Goal: Navigation & Orientation: Go to known website

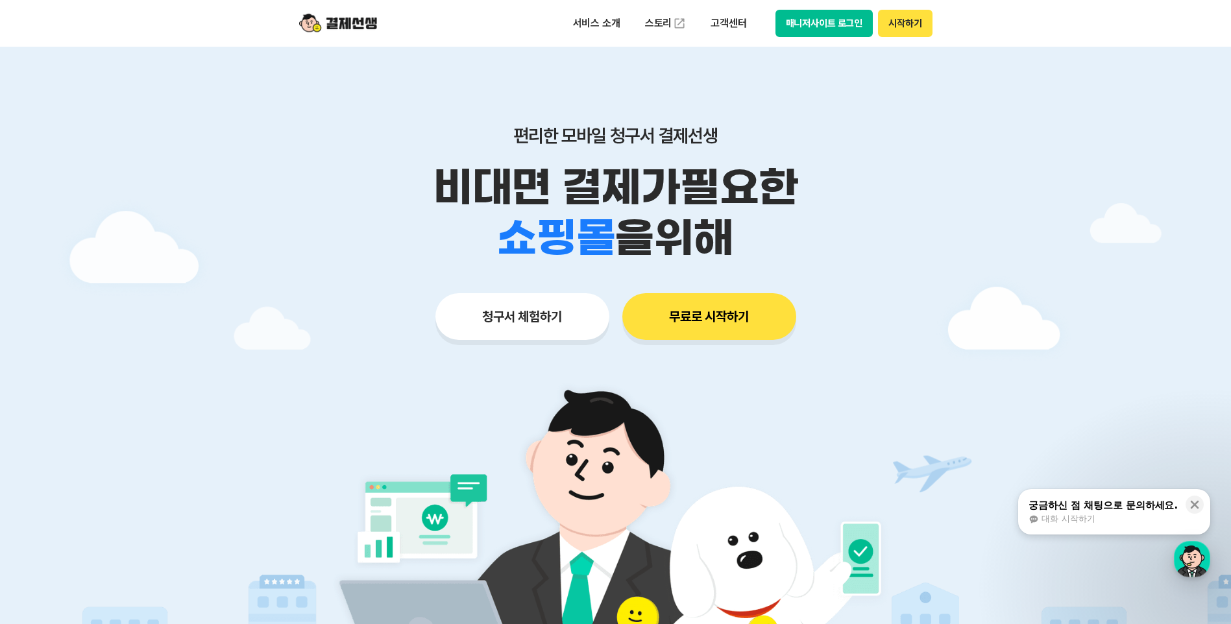
click at [831, 21] on button "매니저사이트 로그인" at bounding box center [824, 23] width 98 height 27
click at [819, 11] on button "매니저사이트 로그인" at bounding box center [824, 23] width 98 height 27
click at [837, 25] on button "매니저사이트 로그인" at bounding box center [824, 23] width 98 height 27
click at [830, 21] on button "매니저사이트 로그인" at bounding box center [824, 23] width 98 height 27
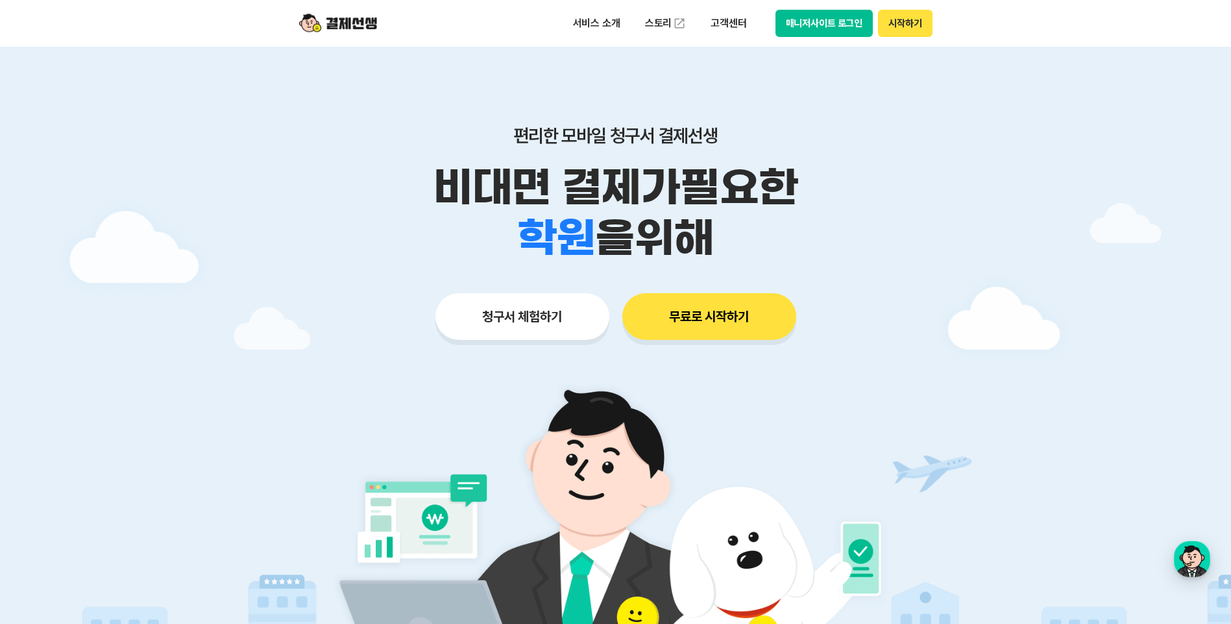
click at [845, 23] on button "매니저사이트 로그인" at bounding box center [824, 23] width 98 height 27
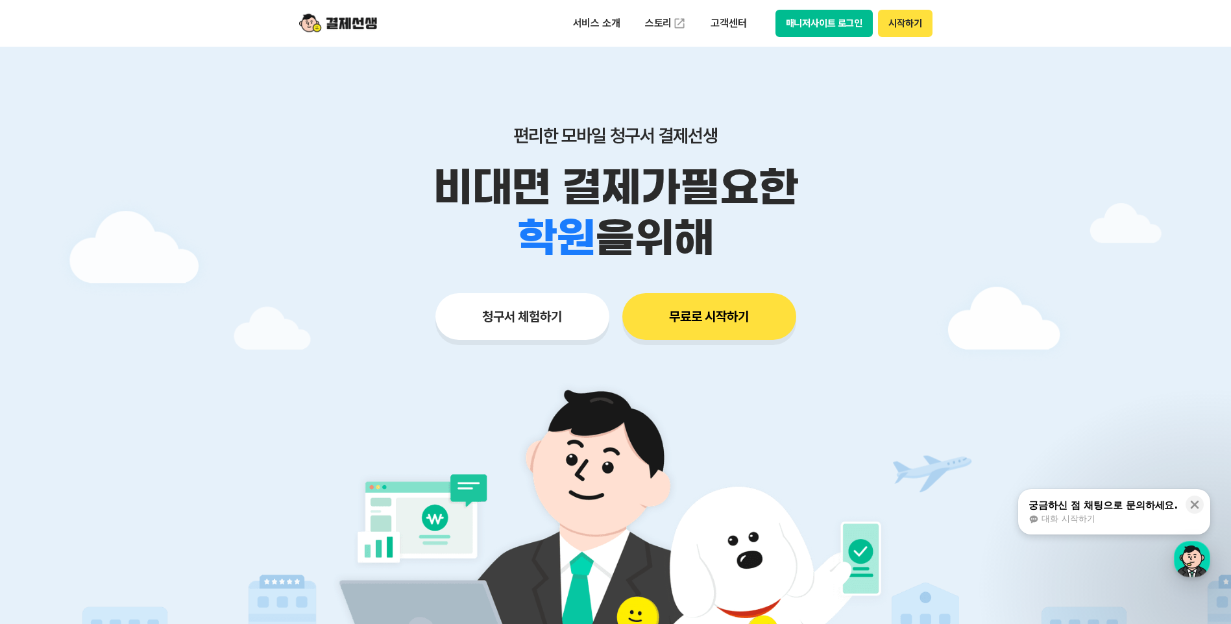
click at [826, 22] on button "매니저사이트 로그인" at bounding box center [824, 23] width 98 height 27
click at [906, 25] on button "시작하기" at bounding box center [905, 23] width 54 height 27
click at [834, 27] on button "매니저사이트 로그인" at bounding box center [824, 23] width 98 height 27
click at [813, 28] on button "매니저사이트 로그인" at bounding box center [824, 23] width 98 height 27
click at [833, 14] on button "매니저사이트 로그인" at bounding box center [824, 23] width 98 height 27
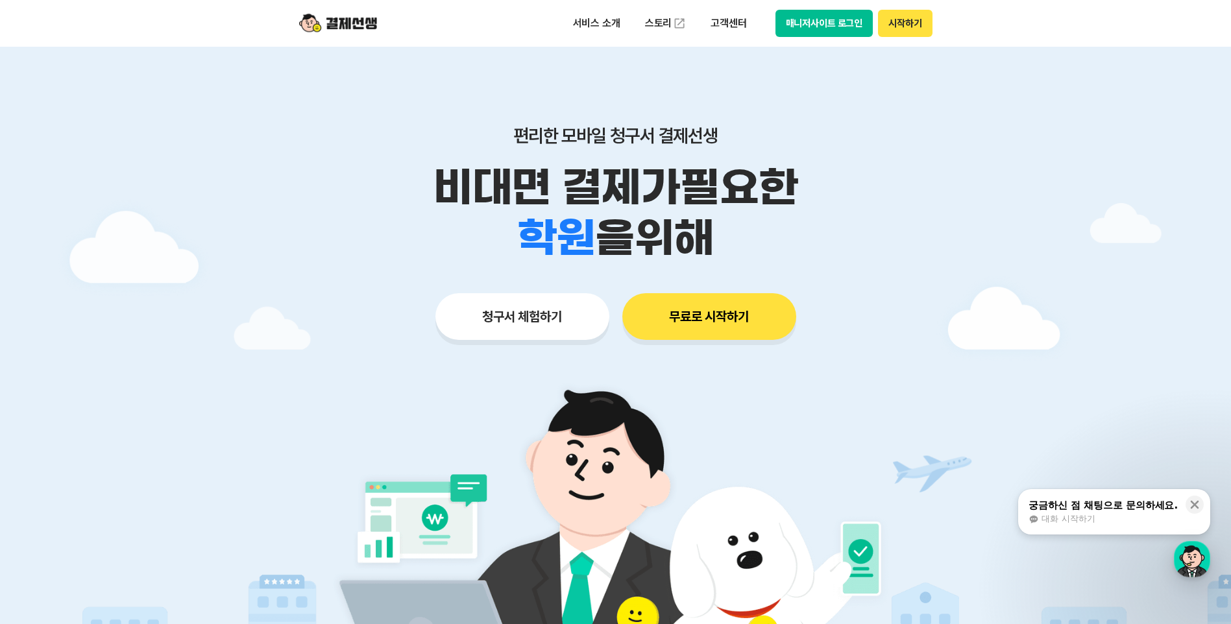
click at [830, 21] on button "매니저사이트 로그인" at bounding box center [824, 23] width 98 height 27
